Goal: Information Seeking & Learning: Learn about a topic

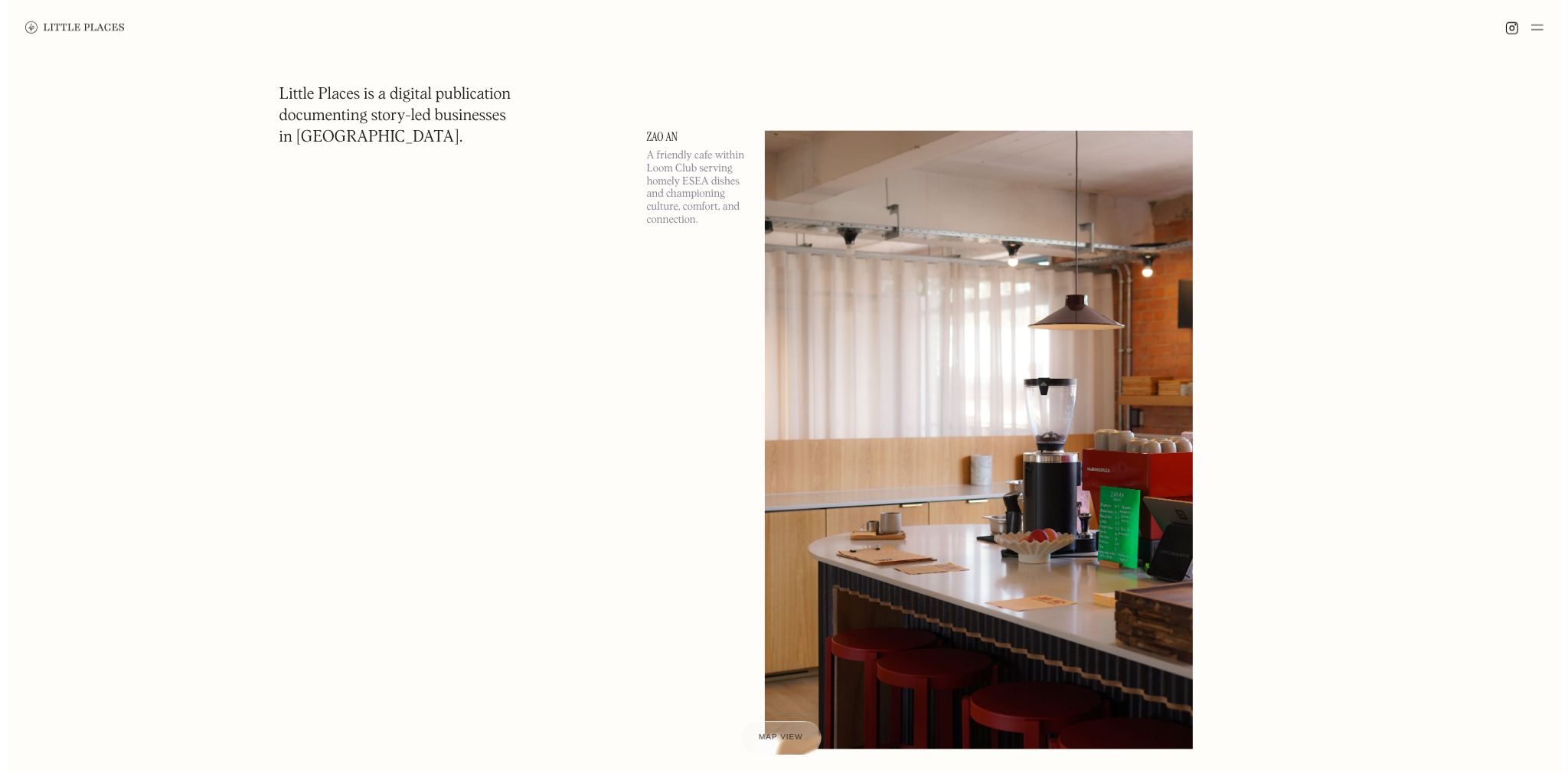
scroll to position [2371, 0]
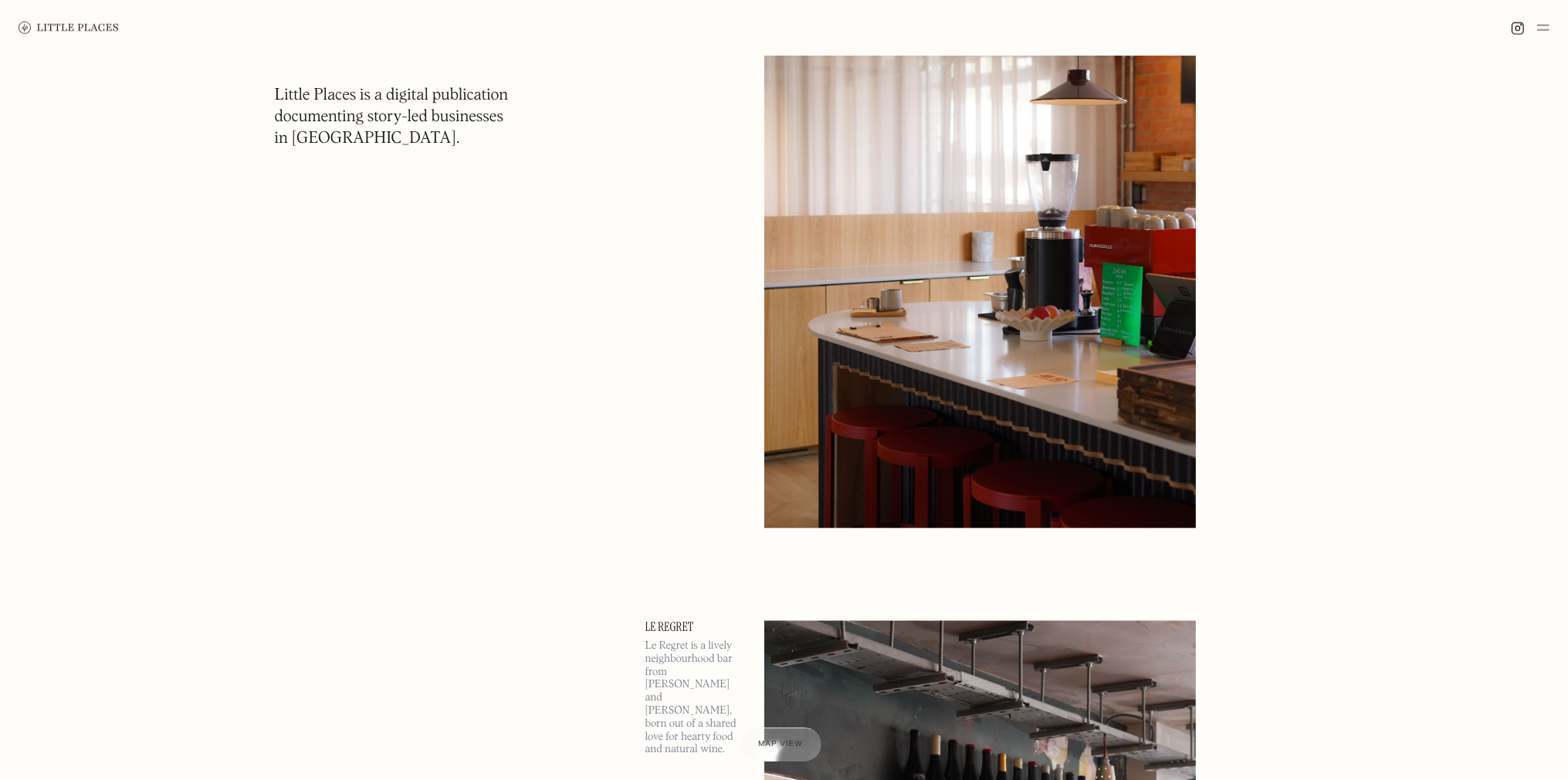
click at [1001, 306] on img at bounding box center [980, 217] width 431 height 624
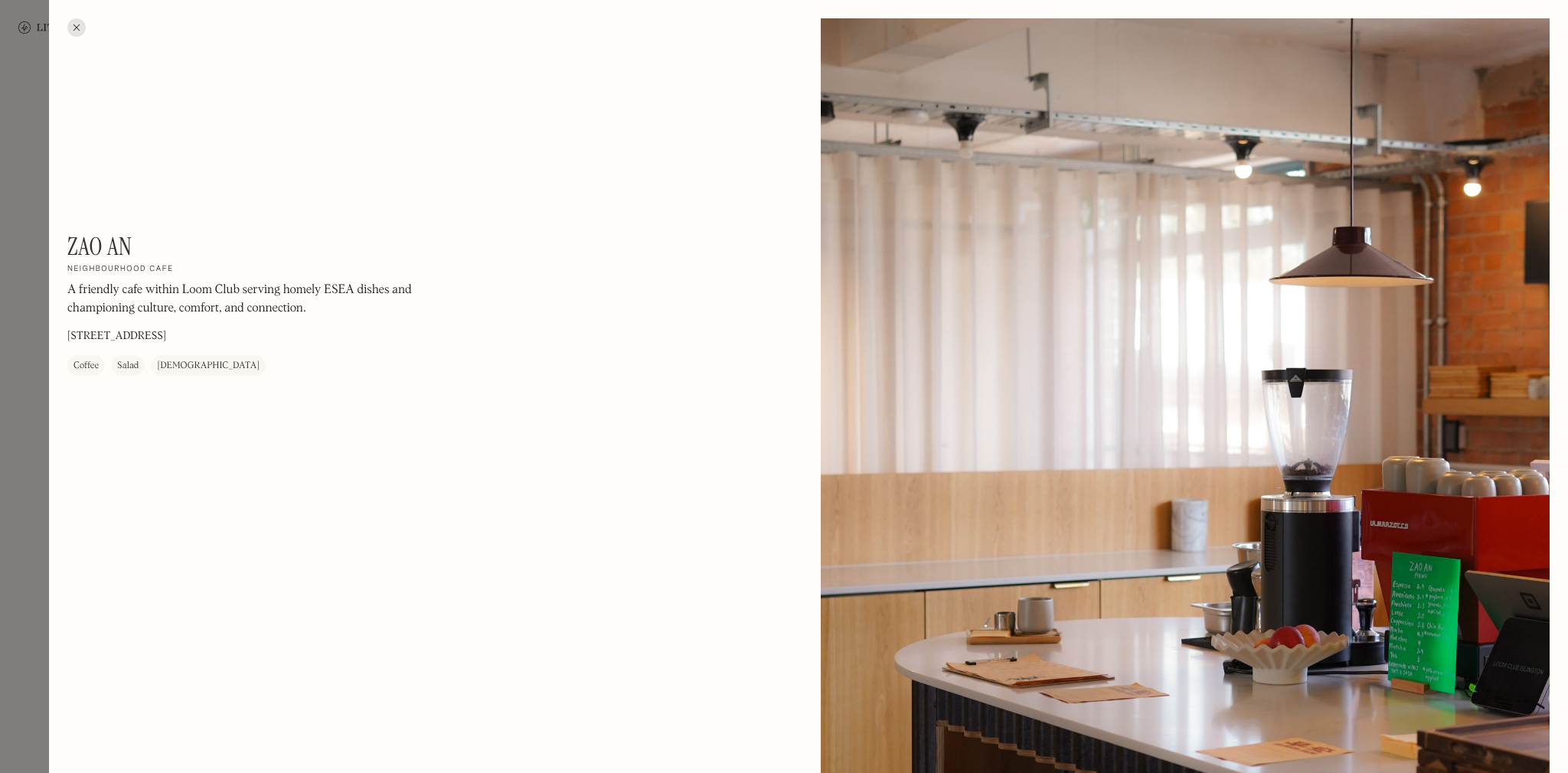
drag, startPoint x: 1111, startPoint y: 287, endPoint x: 1061, endPoint y: 281, distance: 50.4
click at [1061, 281] on div at bounding box center [1184, 473] width 729 height 910
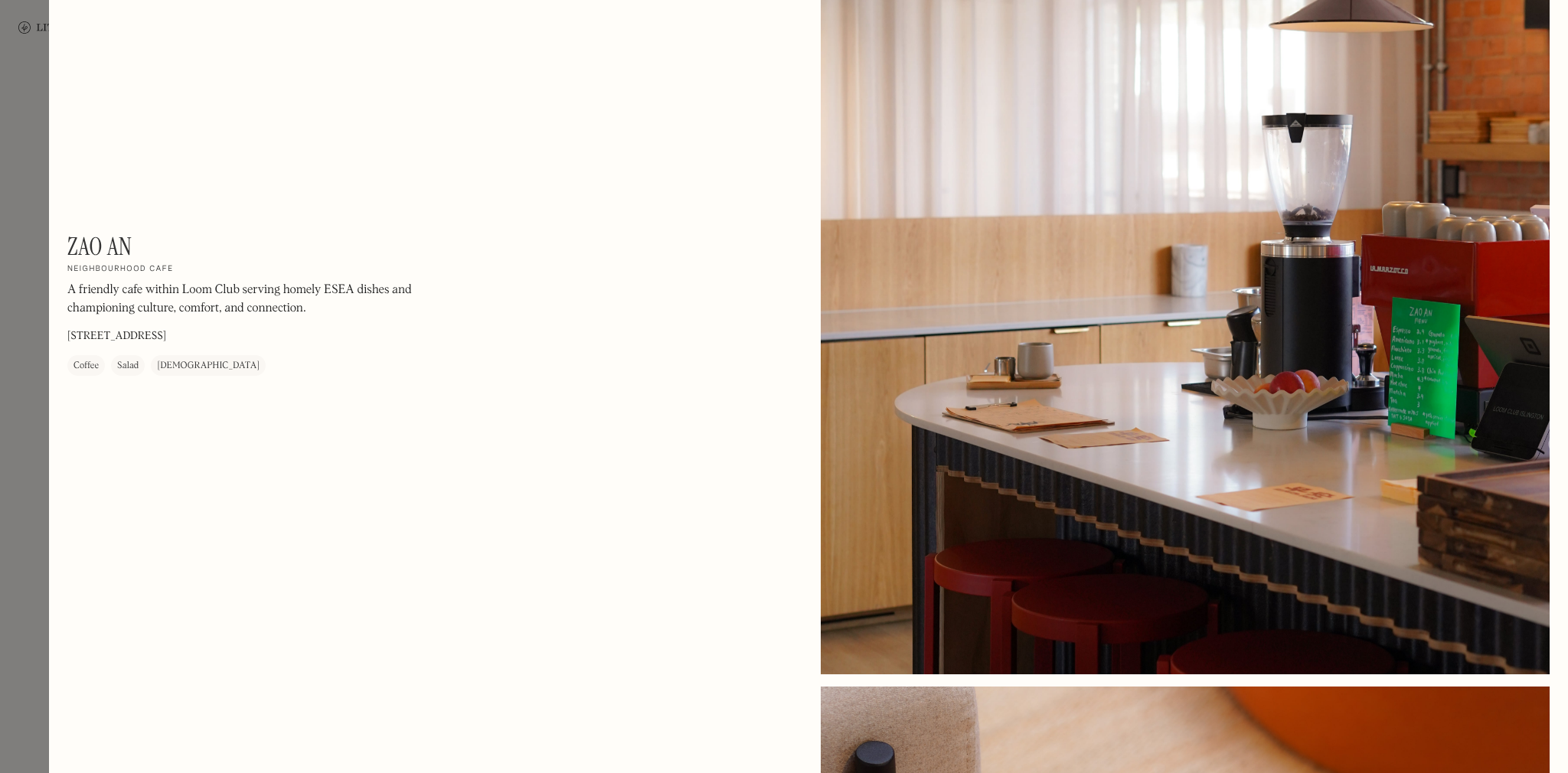
scroll to position [153, 0]
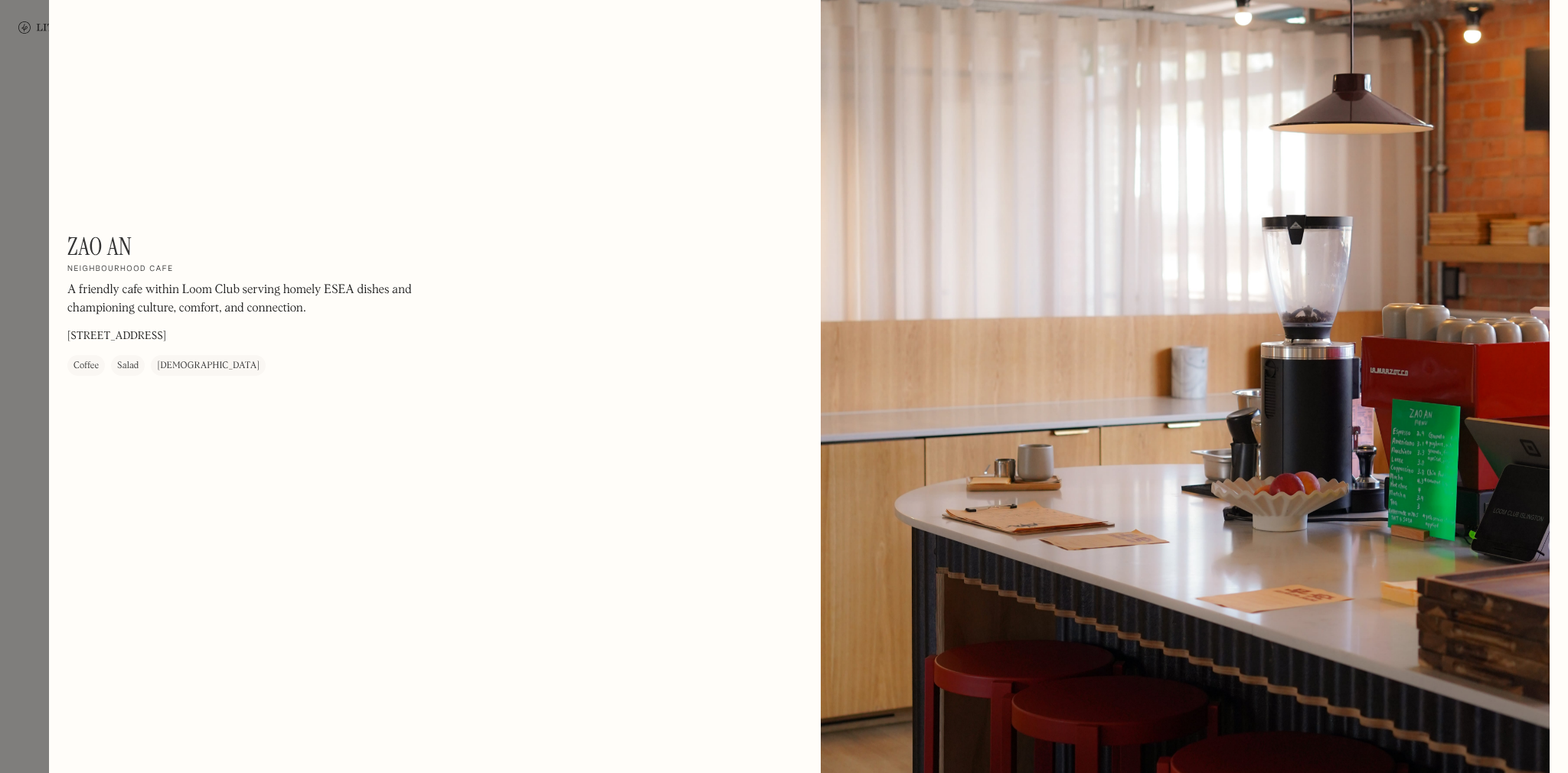
drag, startPoint x: 1150, startPoint y: 376, endPoint x: 2131, endPoint y: 338, distance: 981.7
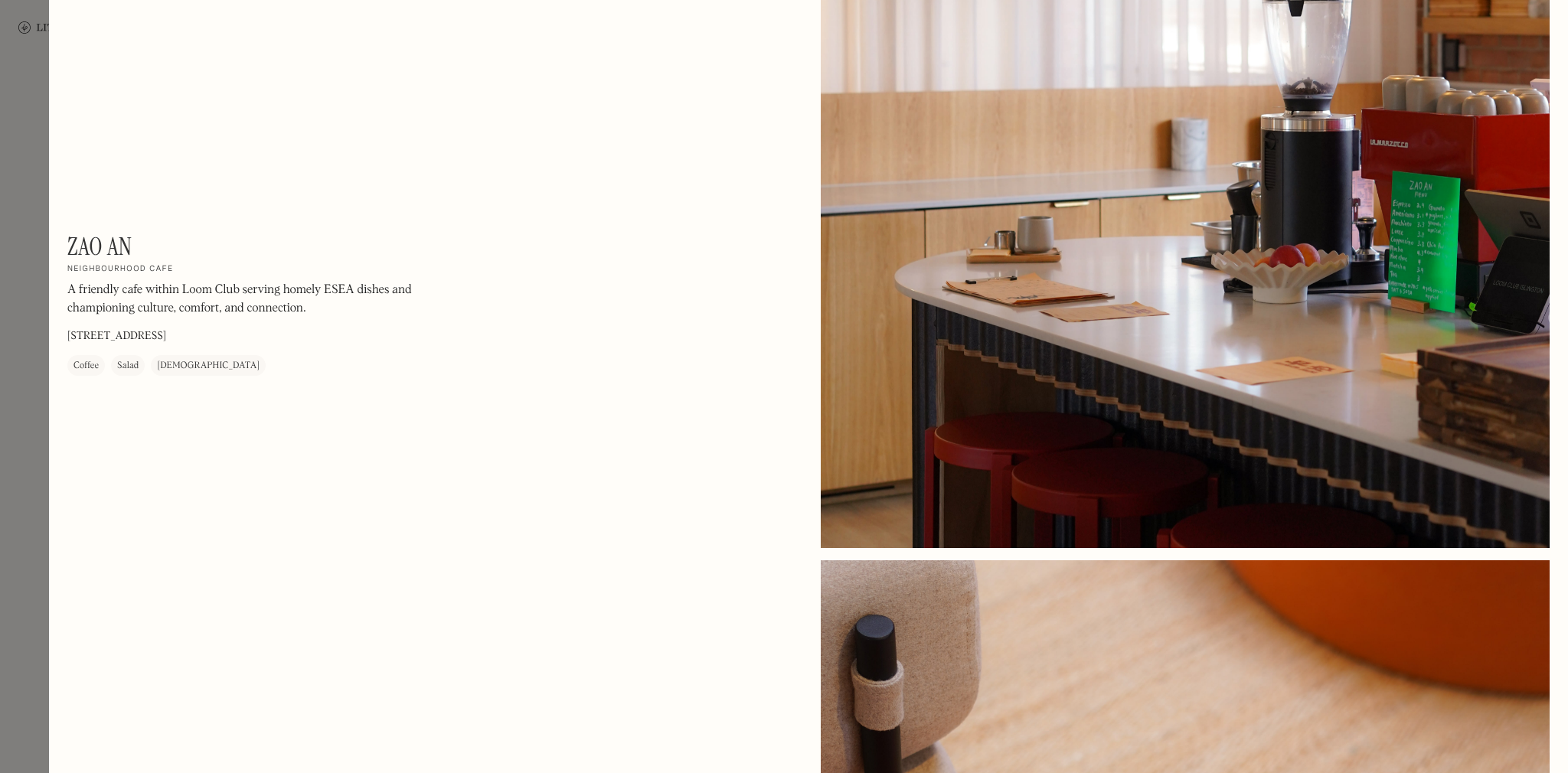
scroll to position [383, 0]
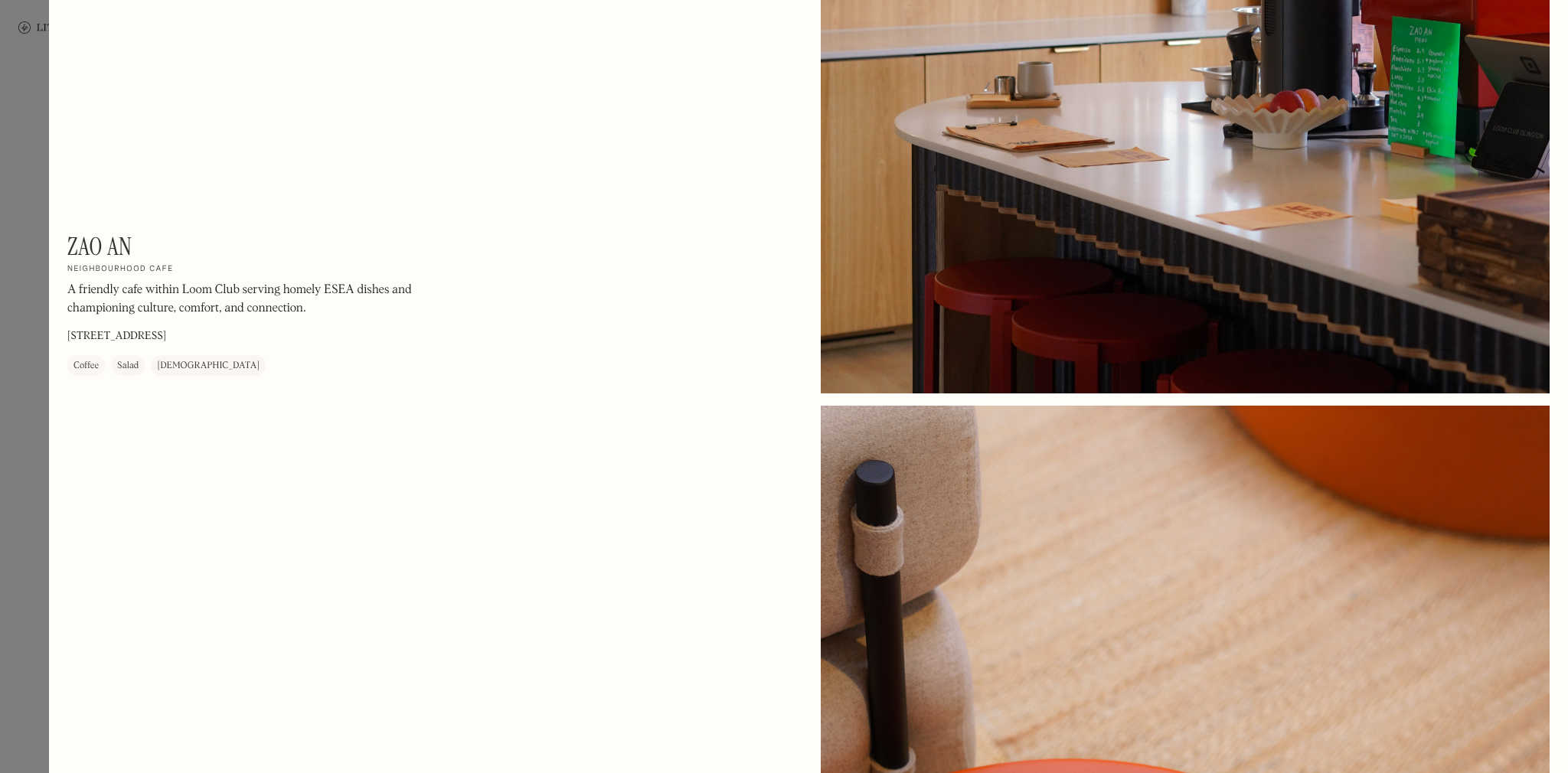
scroll to position [153, 0]
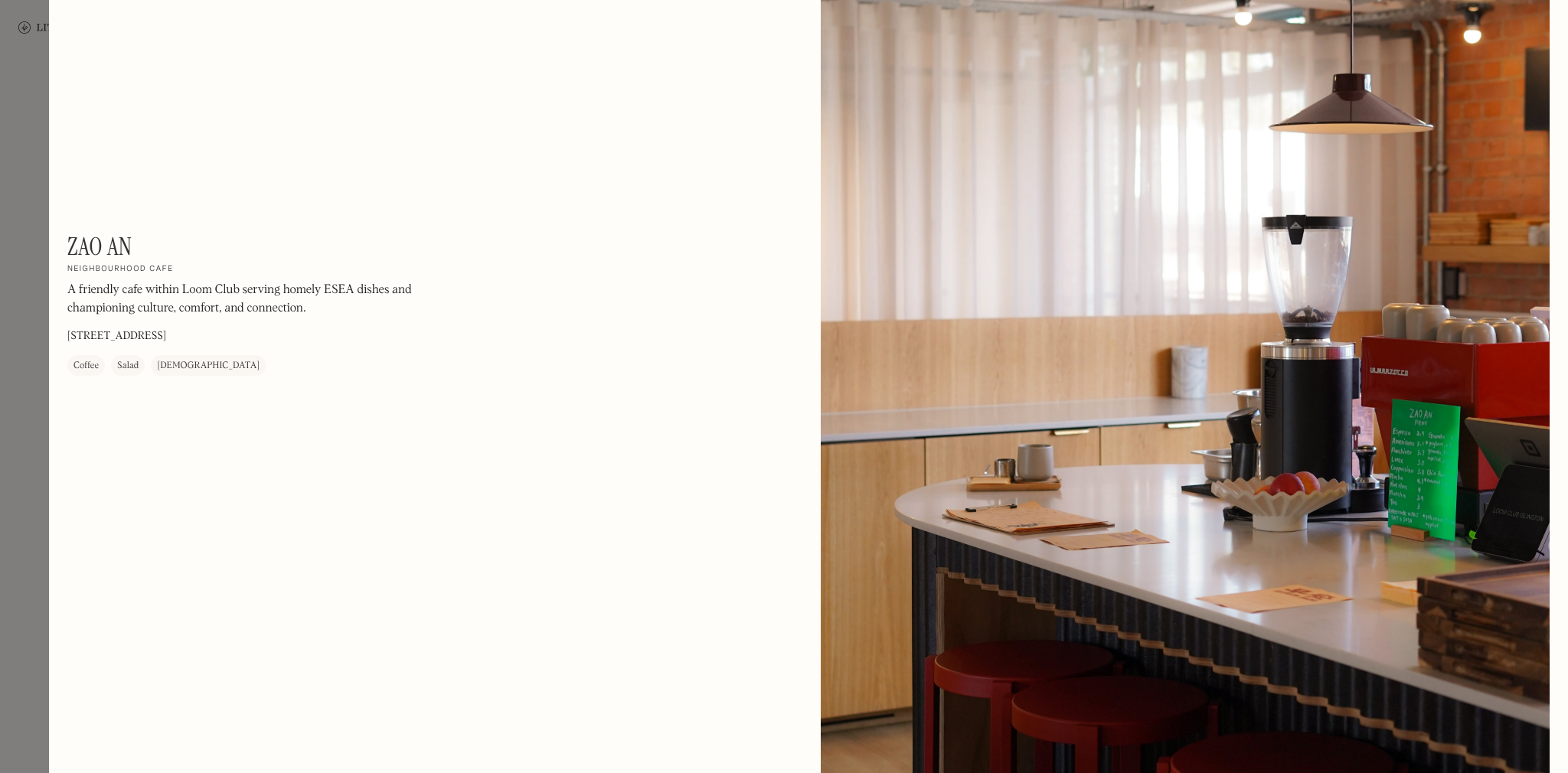
drag, startPoint x: 1063, startPoint y: 356, endPoint x: 2139, endPoint y: 292, distance: 1077.9
click at [1056, 404] on div at bounding box center [1184, 321] width 729 height 910
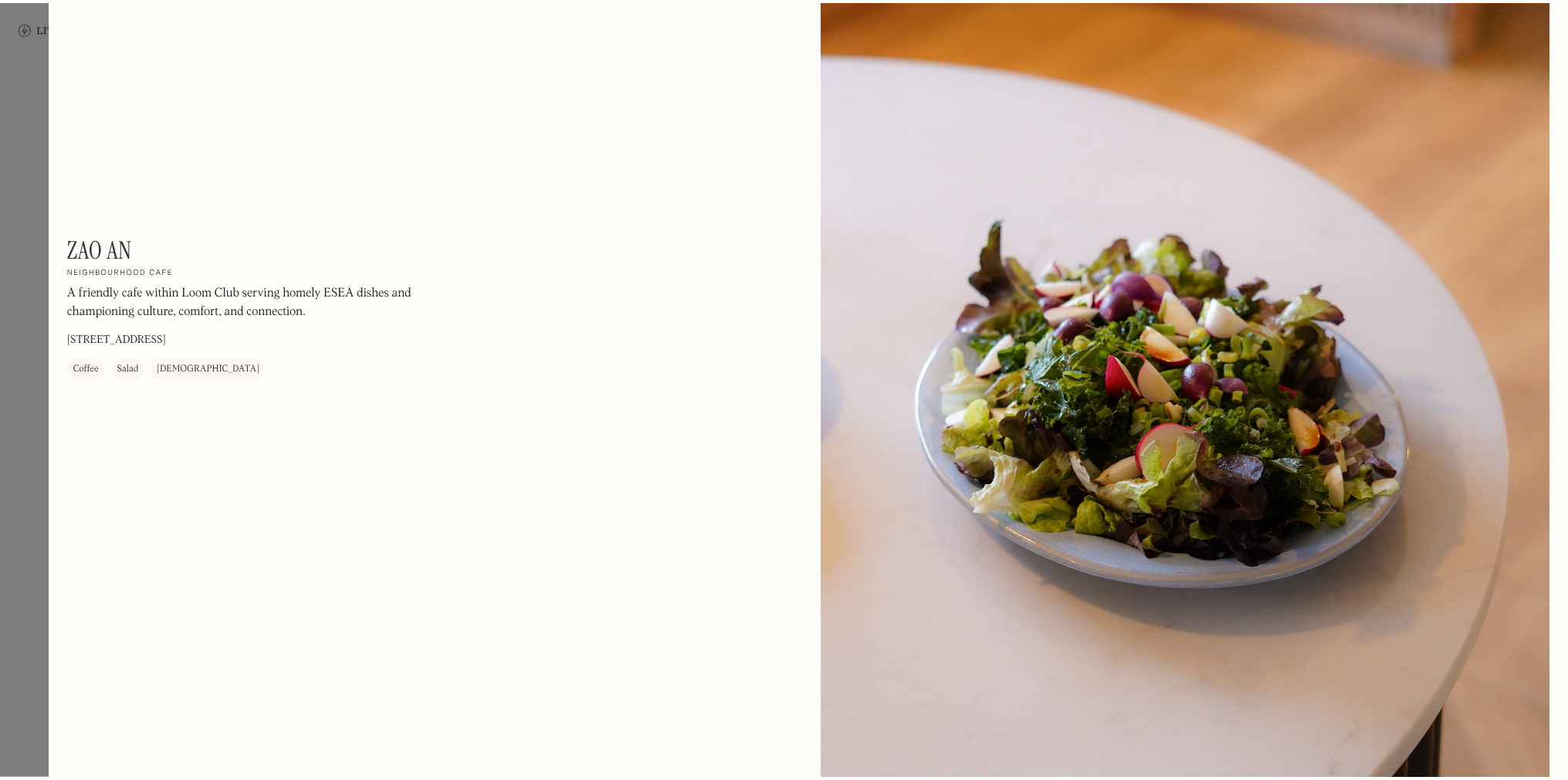
scroll to position [1853, 0]
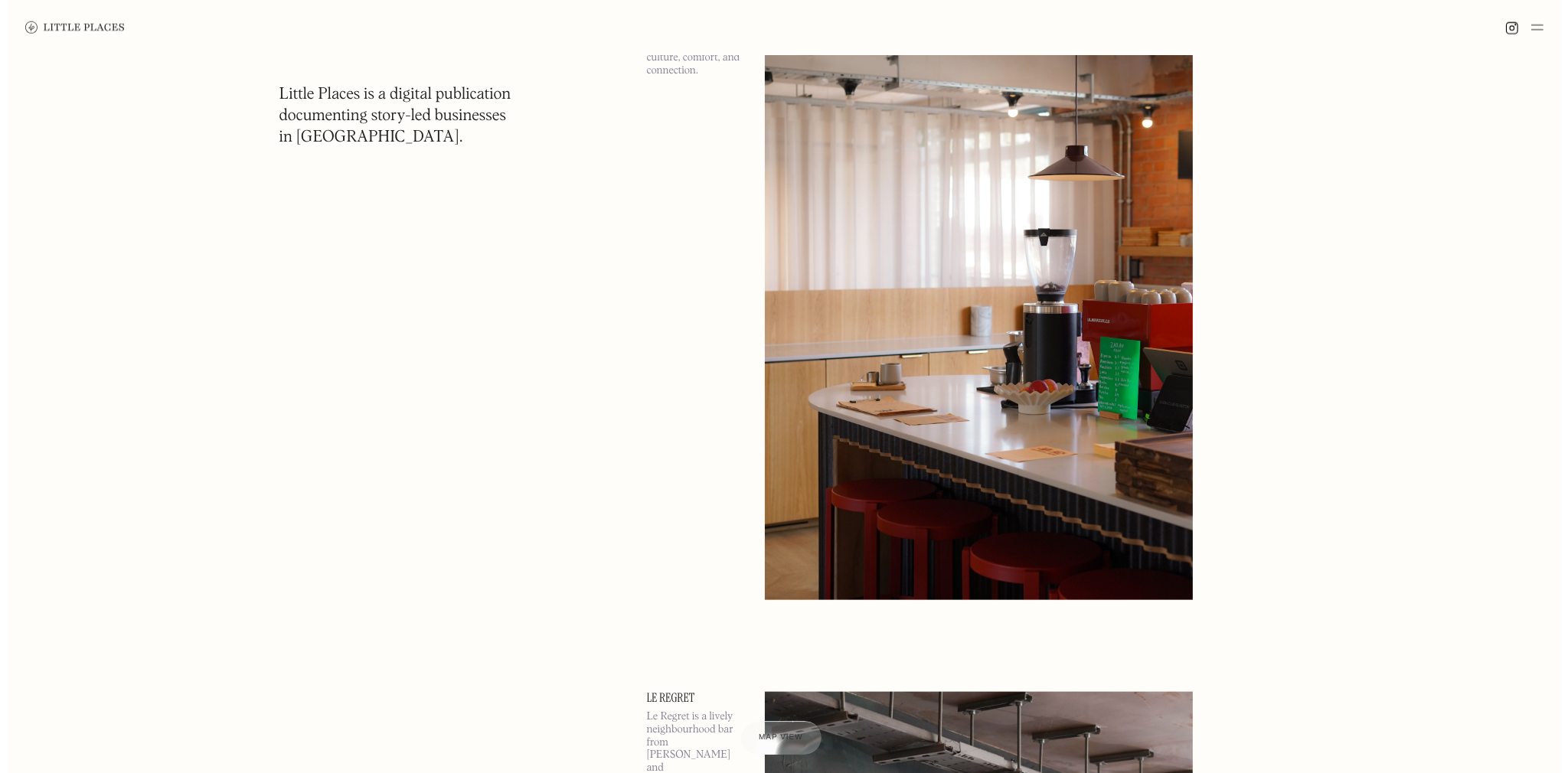
scroll to position [2219, 0]
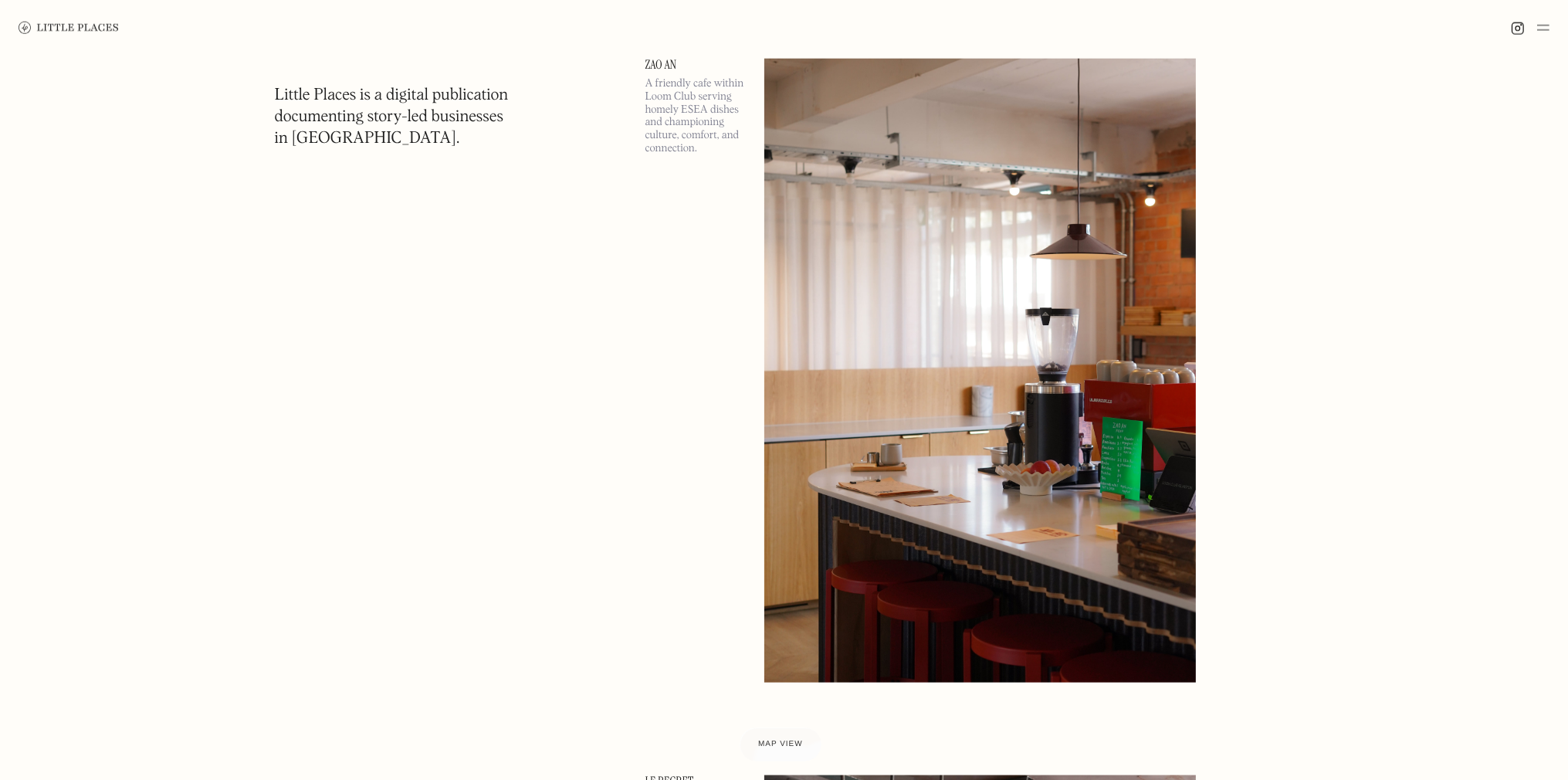
click at [1025, 313] on img at bounding box center [980, 371] width 431 height 624
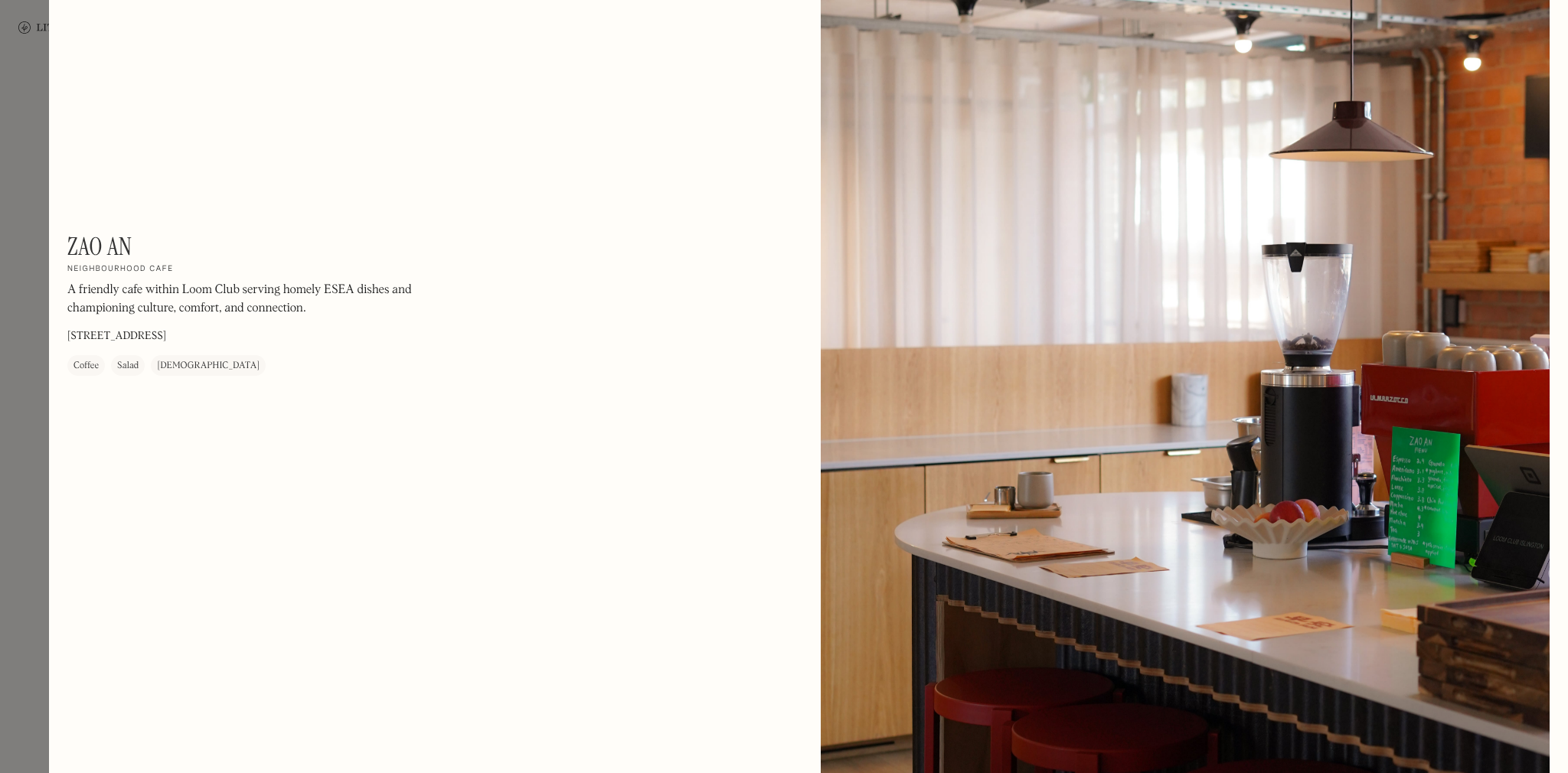
scroll to position [153, 0]
